Goal: Task Accomplishment & Management: Use online tool/utility

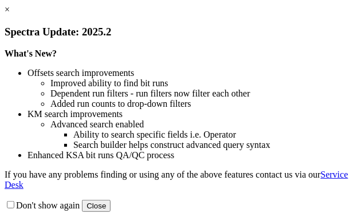
click at [10, 14] on link "×" at bounding box center [7, 10] width 5 height 10
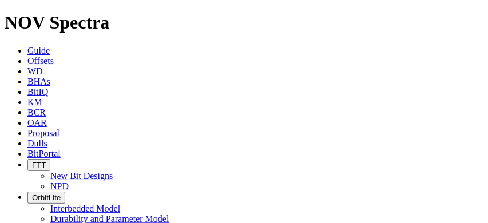
click at [27, 128] on icon at bounding box center [27, 133] width 0 height 10
click at [317, 13] on body "Spectra is built to be used with Google Chrome. Please switch browsers. NOV Spe…" at bounding box center [244, 210] width 479 height 396
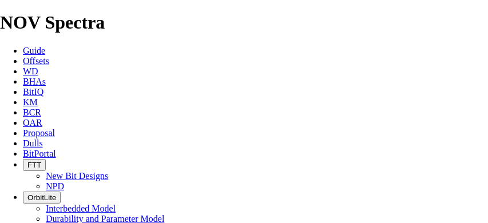
scroll to position [167, 0]
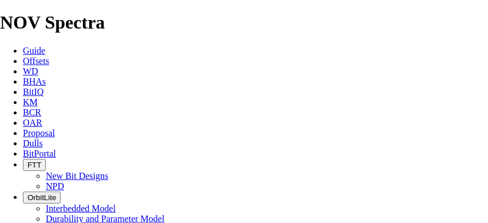
type input "TBD"
type input "1000"
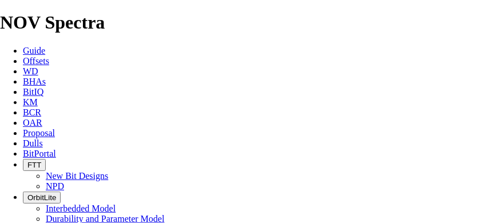
scroll to position [612, 0]
type input "8"
type input "1"
type input "7.875"
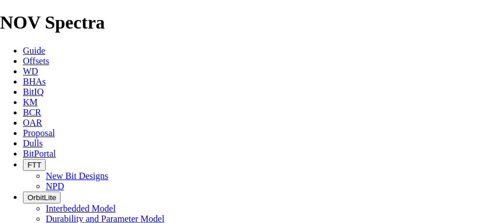
type input "TKC66"
type input "8800"
type input "100"
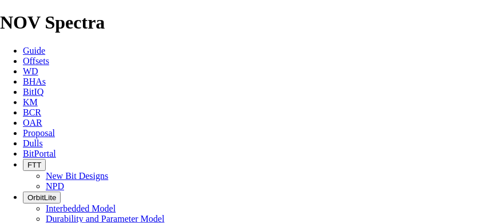
drag, startPoint x: 161, startPoint y: 117, endPoint x: 139, endPoint y: 118, distance: 21.8
type input "4100"
type input "5"
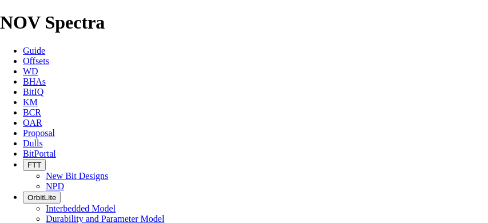
type input "30"
type input "120"
type input "9500"
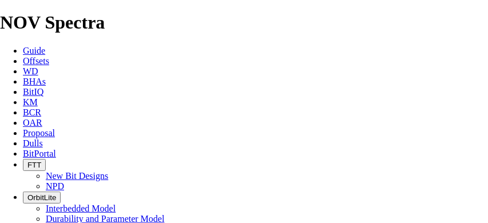
type input "2"
type input "7.875"
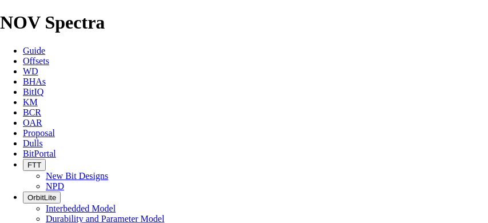
type input "TKC66"
type input "9500"
type input "700"
type input "25"
type input "28"
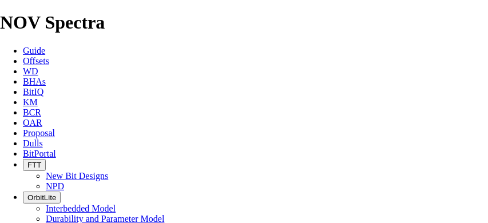
drag, startPoint x: 211, startPoint y: 144, endPoint x: 199, endPoint y: 145, distance: 11.5
drag, startPoint x: 185, startPoint y: 146, endPoint x: 175, endPoint y: 148, distance: 11.0
type input "30"
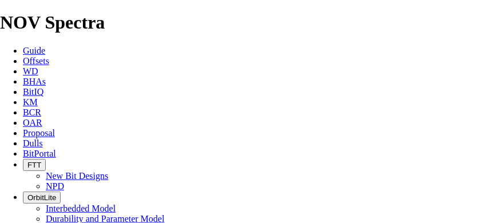
type input "23.33"
type input "25"
type input "60"
type input "9500"
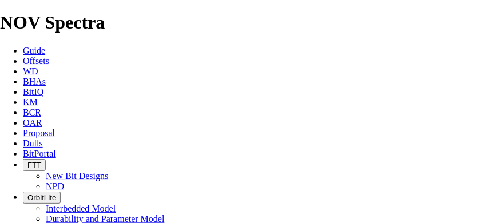
checkbox input "true"
